Goal: Navigation & Orientation: Find specific page/section

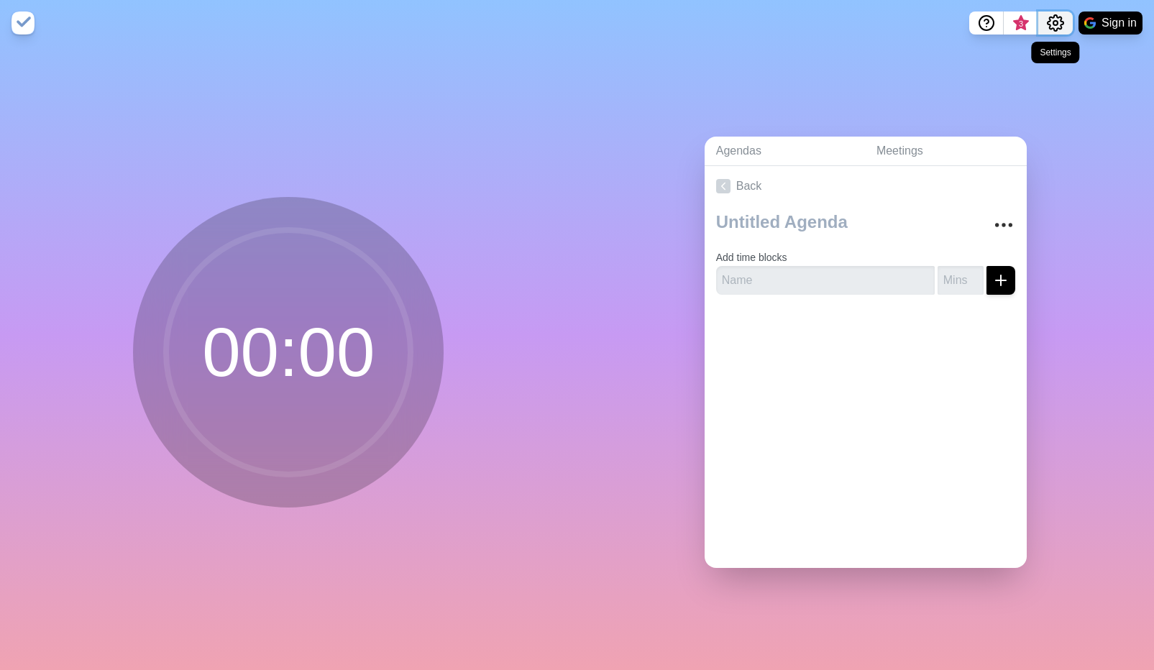
click at [1065, 18] on button "Settings" at bounding box center [1056, 23] width 35 height 23
click at [1031, 47] on p "Preferences" at bounding box center [1009, 54] width 62 height 17
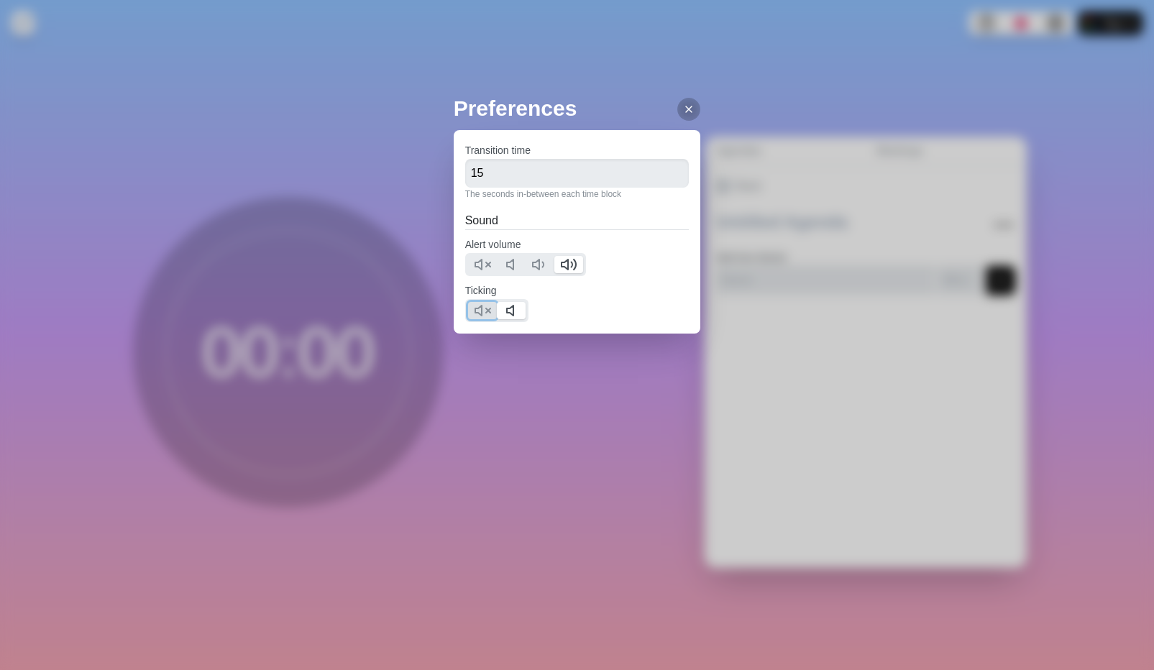
click at [486, 310] on icon at bounding box center [482, 310] width 17 height 17
click at [683, 112] on icon at bounding box center [689, 110] width 12 height 12
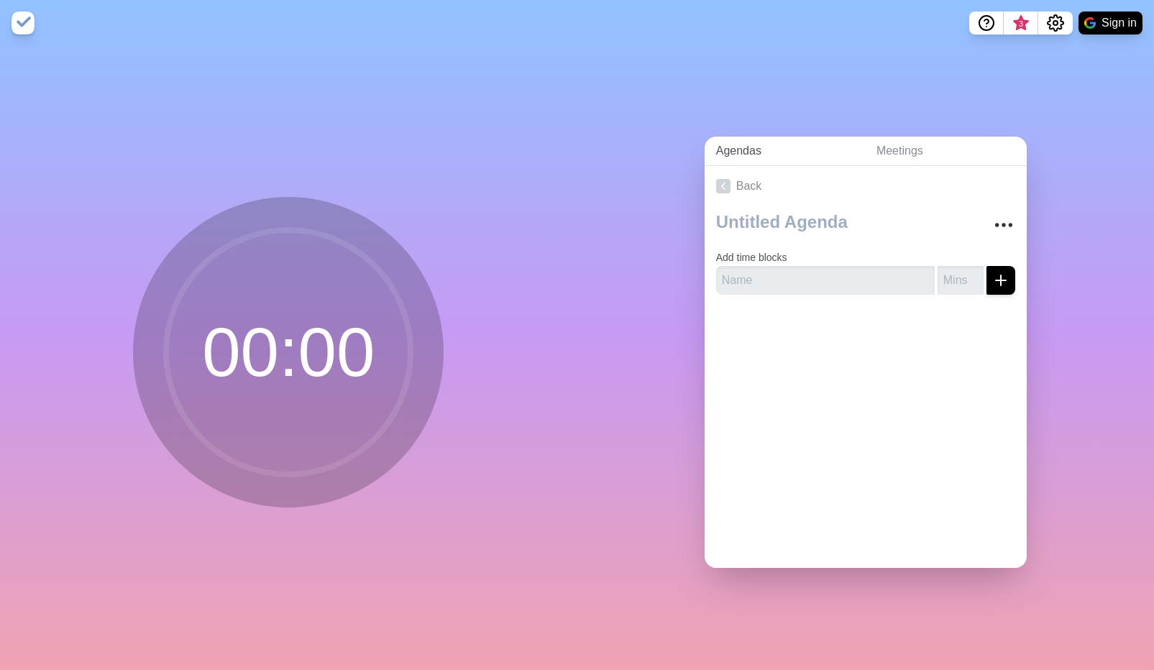
click at [742, 145] on link "Agendas" at bounding box center [785, 151] width 160 height 29
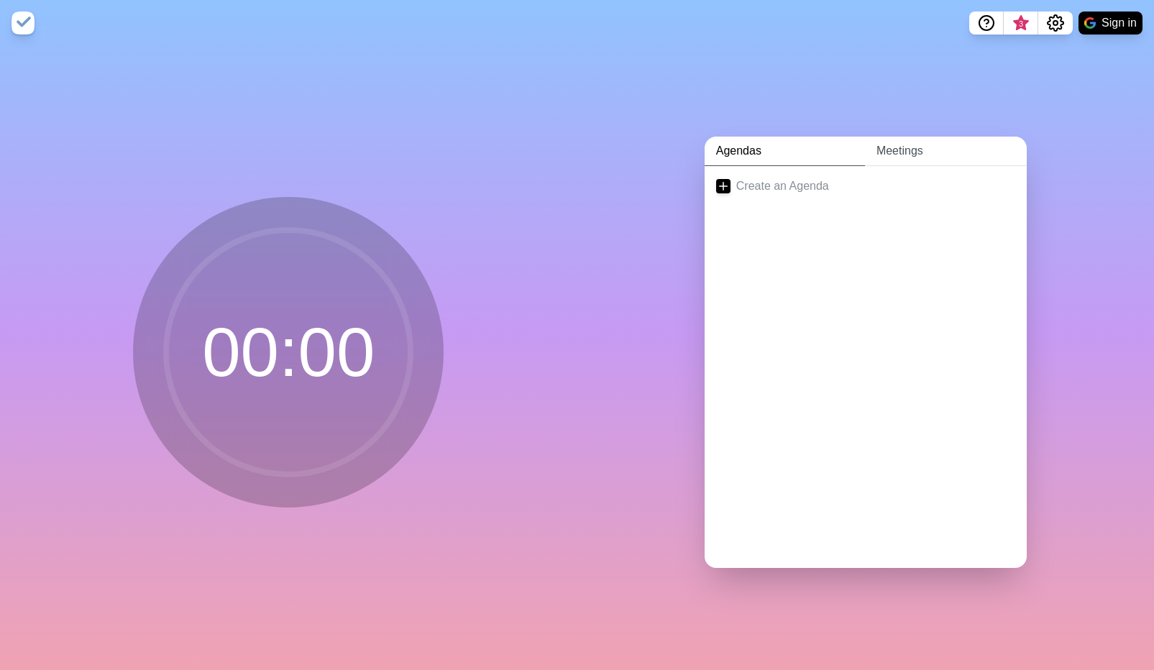
click at [899, 149] on link "Meetings" at bounding box center [946, 151] width 162 height 29
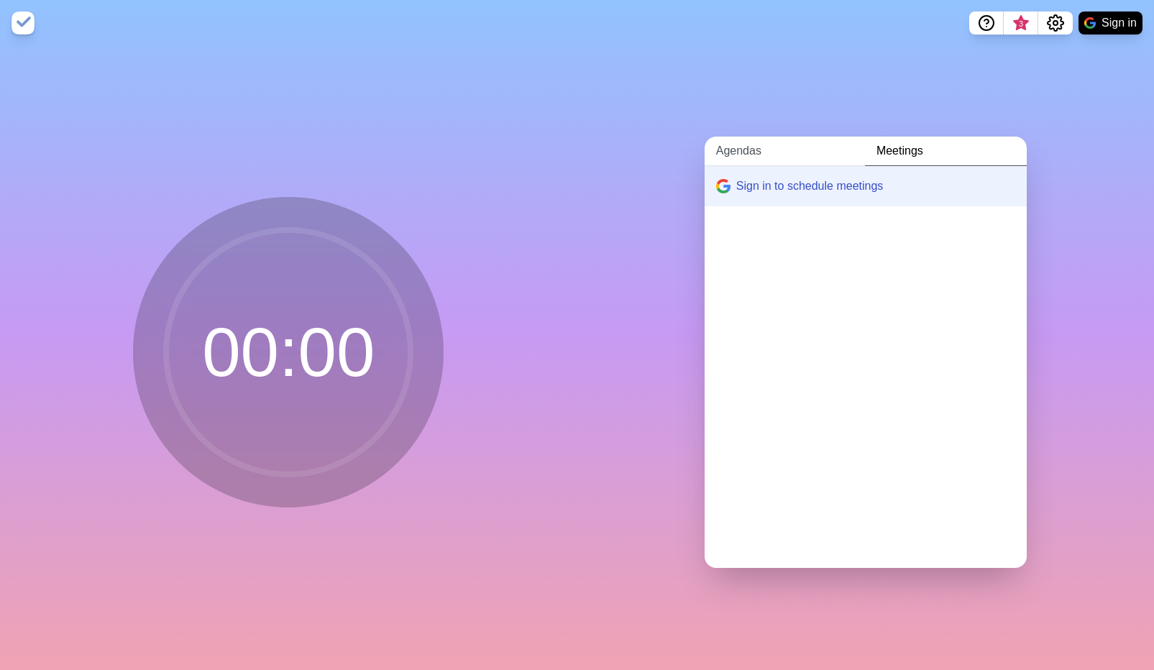
click at [734, 146] on link "Agendas" at bounding box center [785, 151] width 160 height 29
